Goal: Navigation & Orientation: Find specific page/section

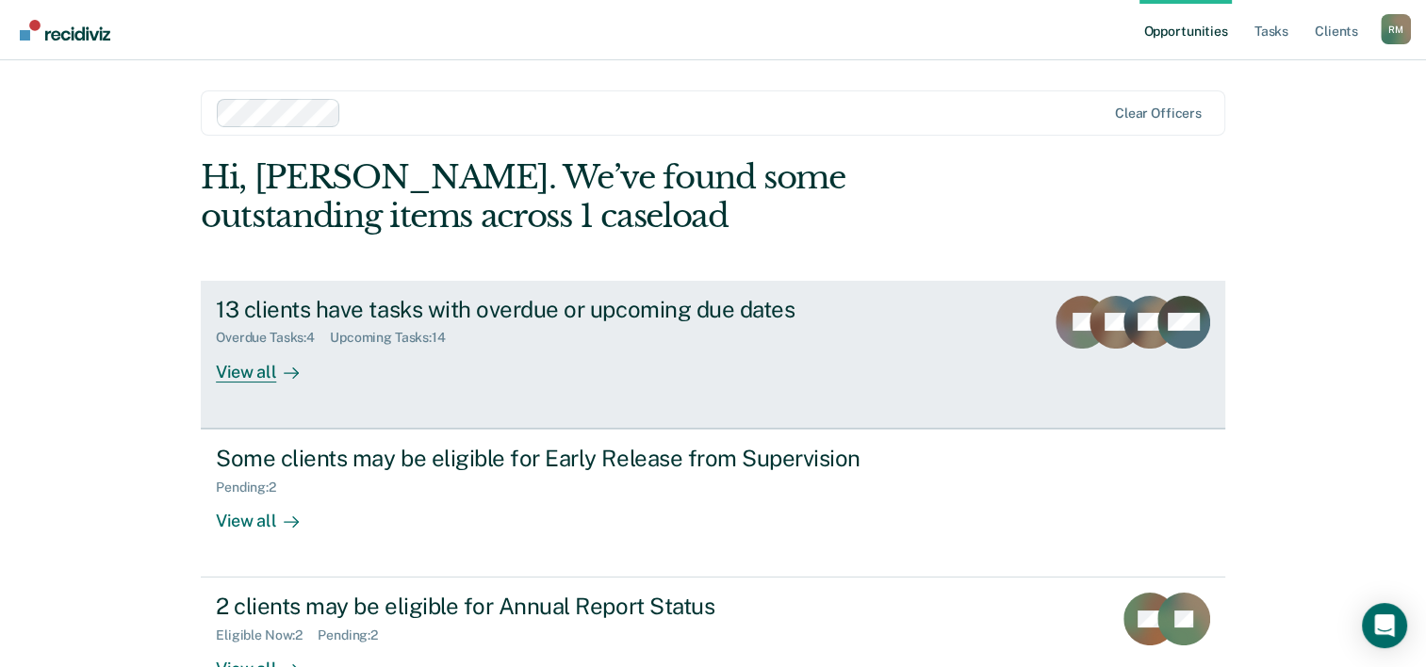
click at [259, 368] on div "View all" at bounding box center [269, 364] width 106 height 37
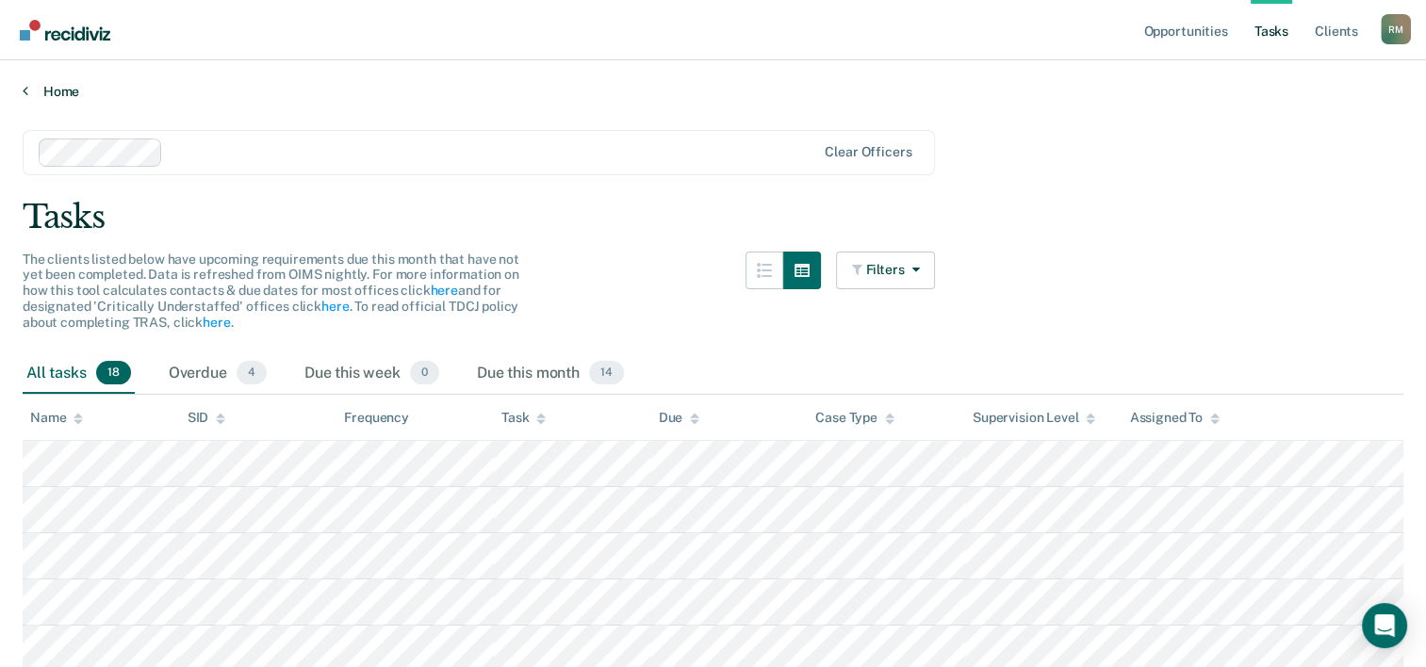
click at [31, 90] on link "Home" at bounding box center [713, 91] width 1381 height 17
